Goal: Navigation & Orientation: Find specific page/section

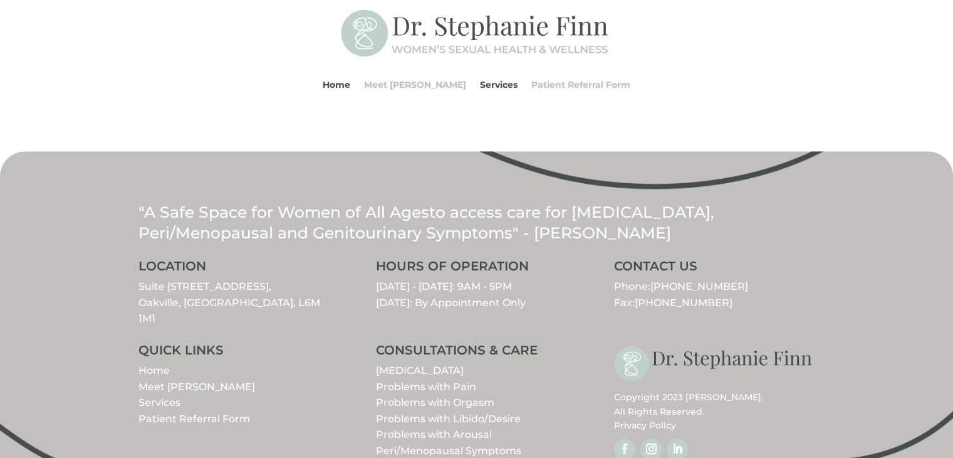
scroll to position [1494, 0]
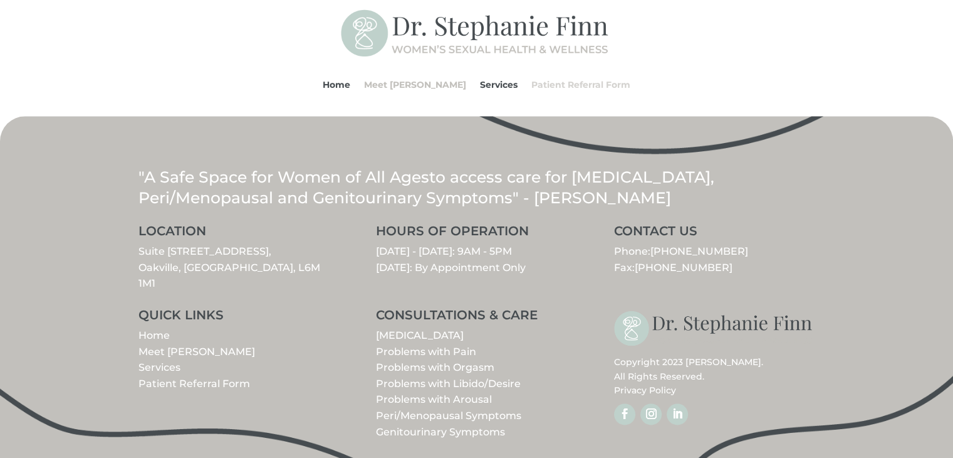
click at [600, 85] on link "Patient Referral Form" at bounding box center [580, 85] width 99 height 48
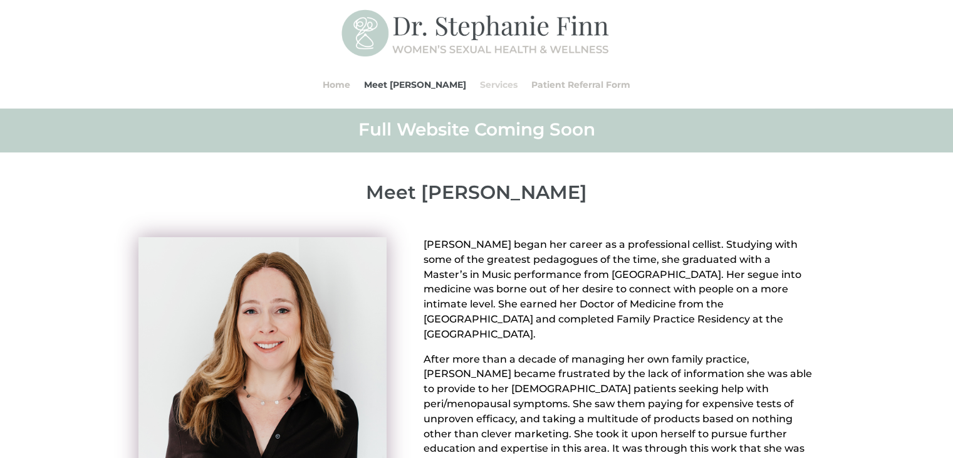
click at [490, 81] on link "Services" at bounding box center [499, 85] width 38 height 48
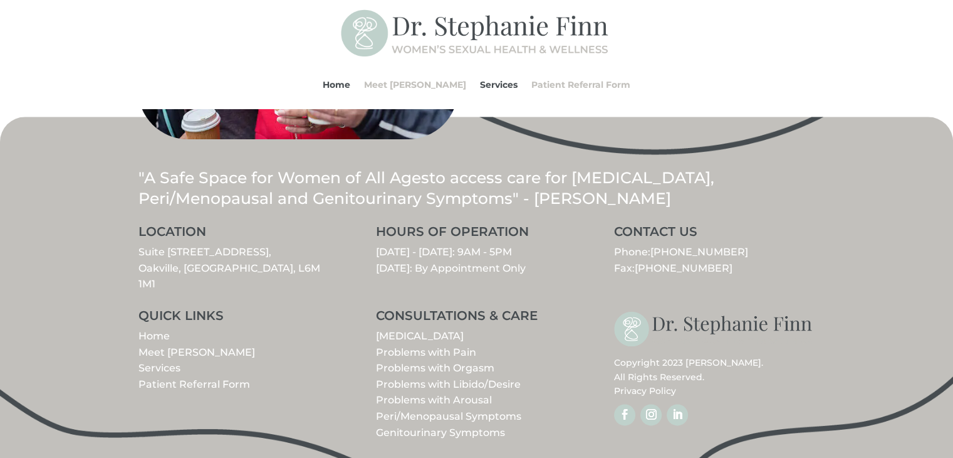
scroll to position [1494, 0]
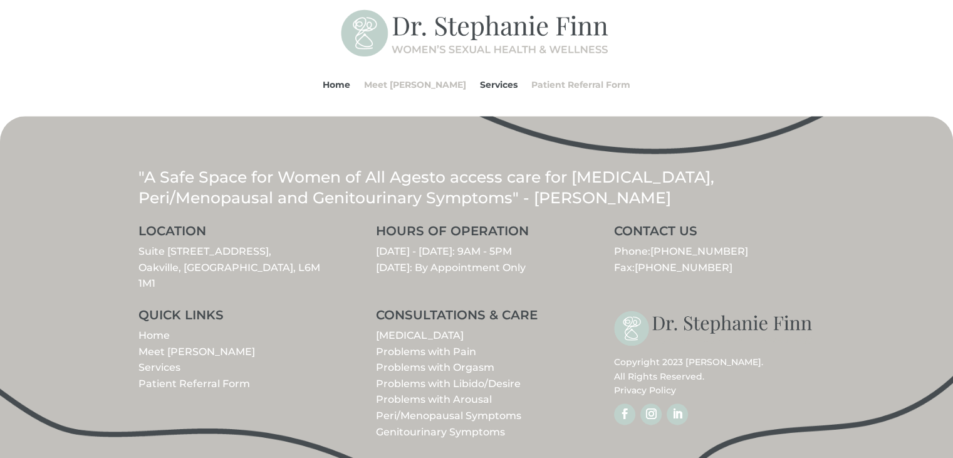
click at [652, 403] on link "Follow" at bounding box center [651, 413] width 21 height 21
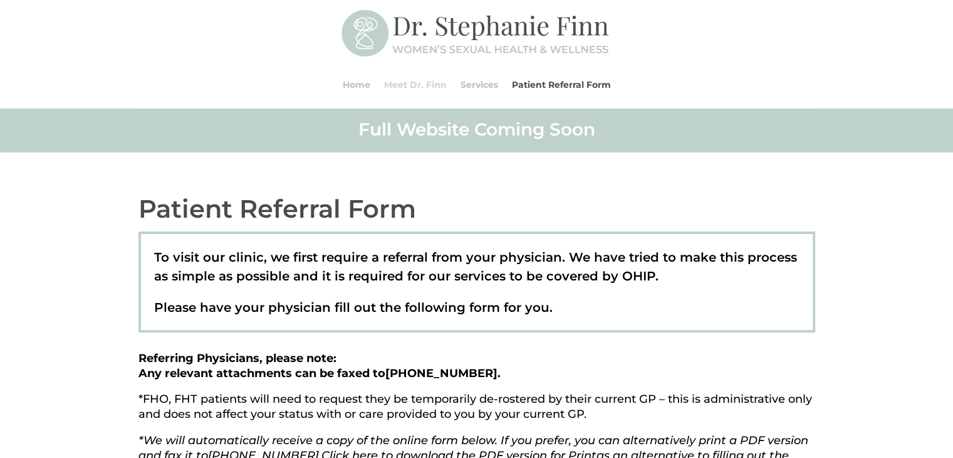
click at [402, 81] on link "Meet Dr. Finn" at bounding box center [415, 85] width 63 height 48
